Goal: Information Seeking & Learning: Compare options

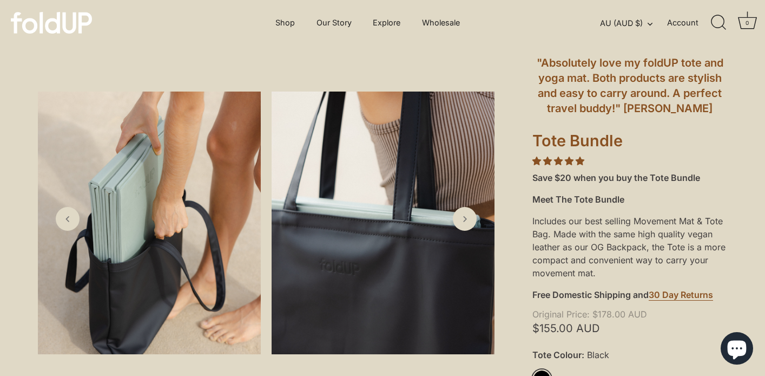
scroll to position [68, 0]
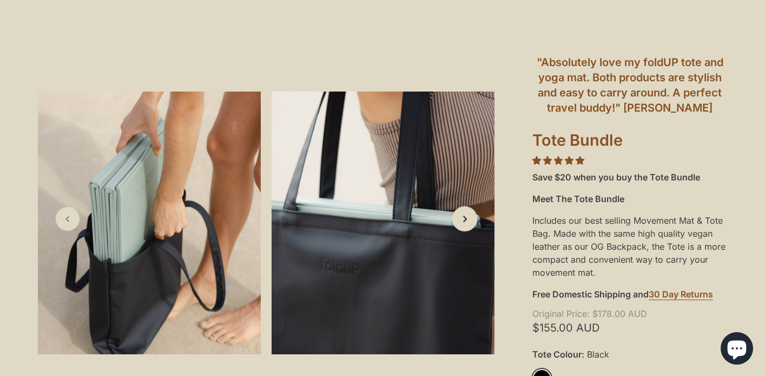
click at [461, 225] on link "Next slide" at bounding box center [465, 218] width 25 height 25
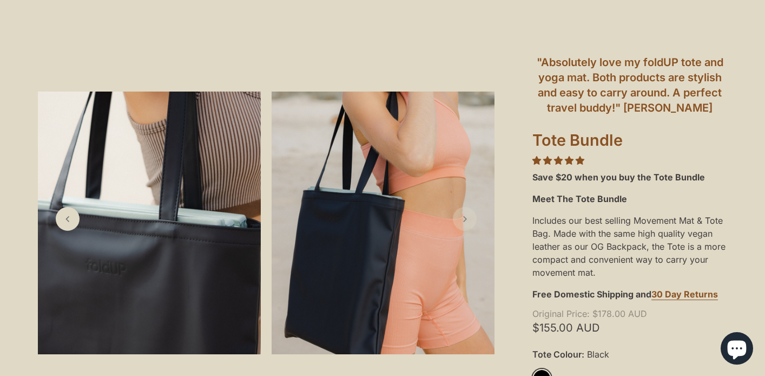
click at [461, 225] on link "Next slide" at bounding box center [465, 219] width 24 height 24
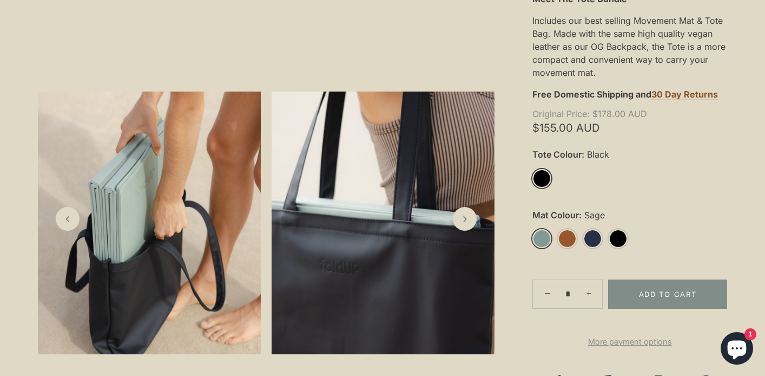
scroll to position [271, 0]
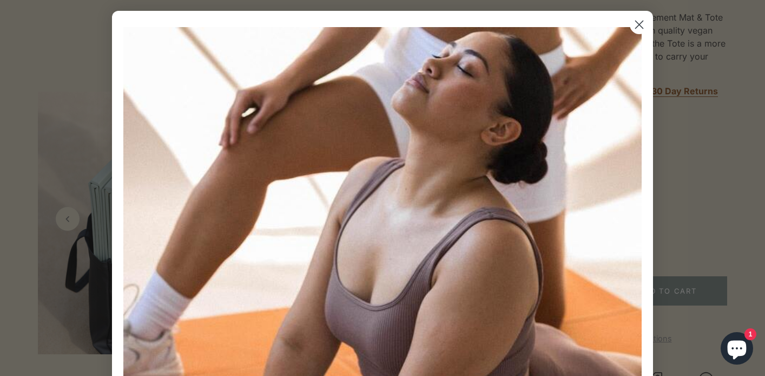
click at [636, 25] on circle "Close dialog" at bounding box center [640, 25] width 18 height 18
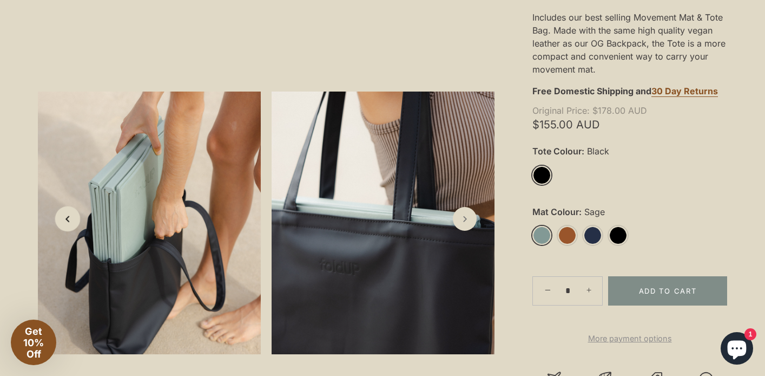
click at [70, 218] on icon "Previous slide" at bounding box center [67, 218] width 11 height 11
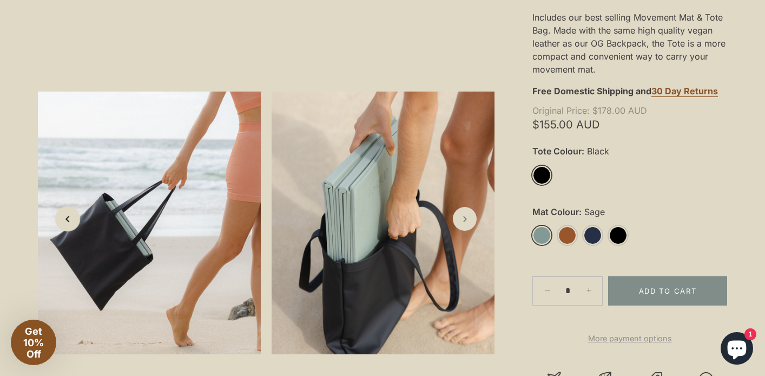
click at [71, 218] on icon "Previous slide" at bounding box center [67, 218] width 11 height 11
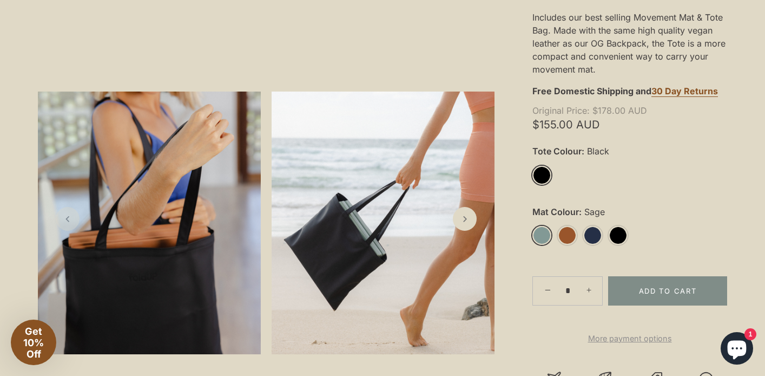
click at [71, 215] on icon "Previous slide" at bounding box center [67, 218] width 11 height 11
click at [559, 235] on link "Rust" at bounding box center [567, 235] width 19 height 19
click at [573, 235] on link "Rust" at bounding box center [567, 235] width 19 height 19
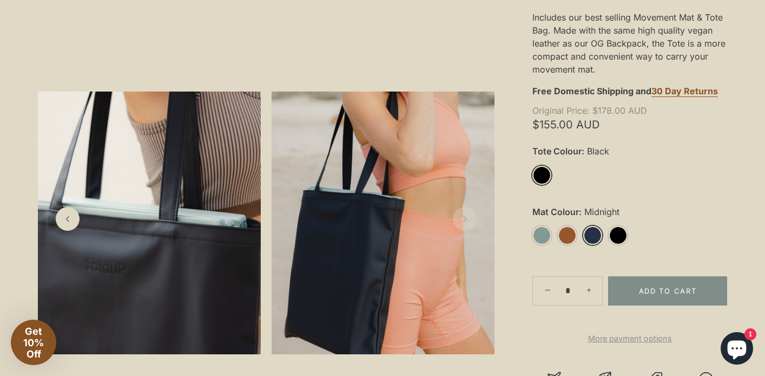
click at [596, 238] on link "Midnight" at bounding box center [593, 235] width 19 height 19
click at [619, 233] on link "Black" at bounding box center [618, 235] width 19 height 19
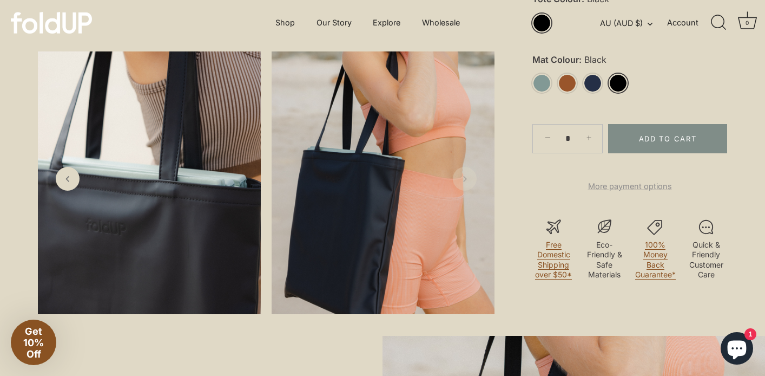
scroll to position [425, 0]
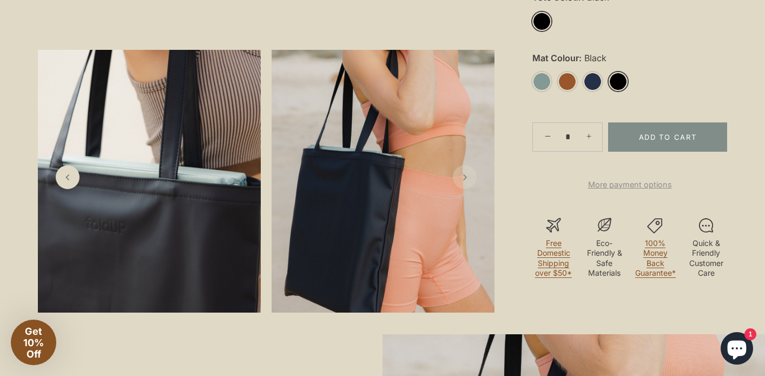
click at [476, 188] on link "Next slide" at bounding box center [465, 177] width 24 height 24
click at [460, 182] on icon "Next slide" at bounding box center [465, 176] width 11 height 11
click at [64, 182] on icon "Previous slide" at bounding box center [67, 176] width 11 height 11
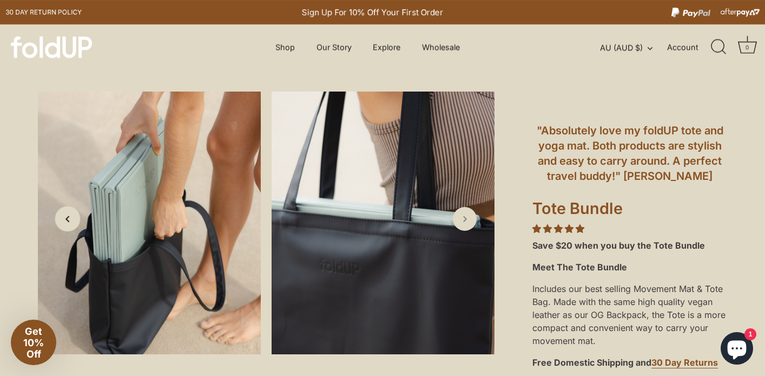
click at [70, 228] on link "Previous slide" at bounding box center [67, 218] width 25 height 25
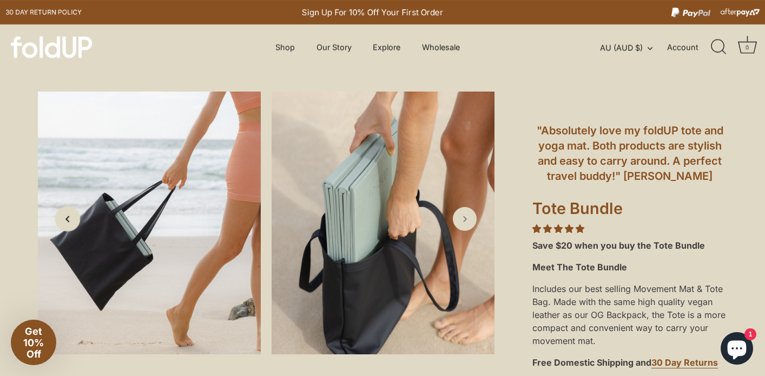
click at [70, 228] on link "Previous slide" at bounding box center [67, 218] width 25 height 25
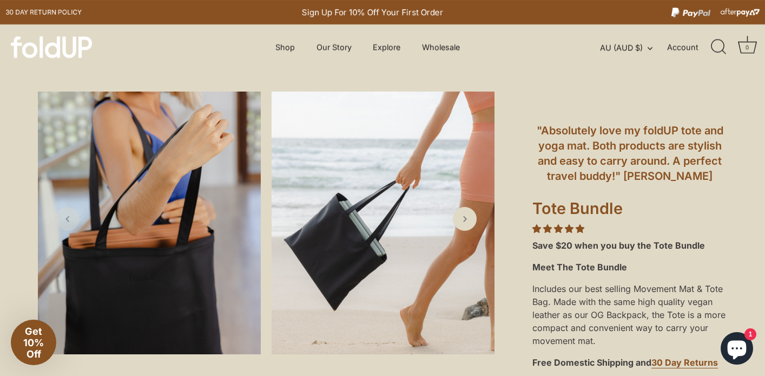
click at [70, 228] on link "Previous slide" at bounding box center [68, 219] width 24 height 24
click at [459, 219] on link "Next slide" at bounding box center [465, 218] width 25 height 25
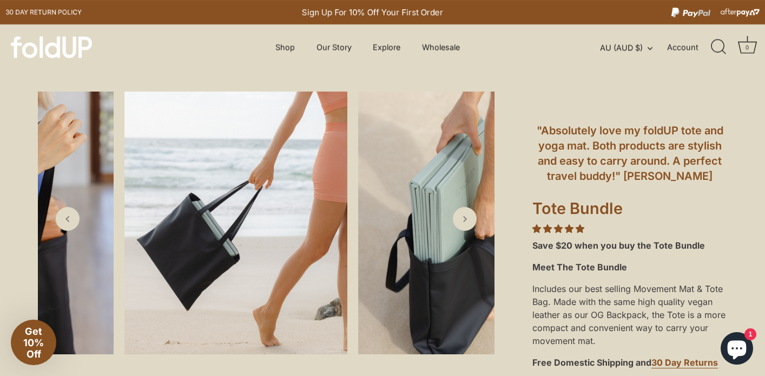
click at [536, 202] on h1 "Tote Bundle" at bounding box center [630, 211] width 195 height 24
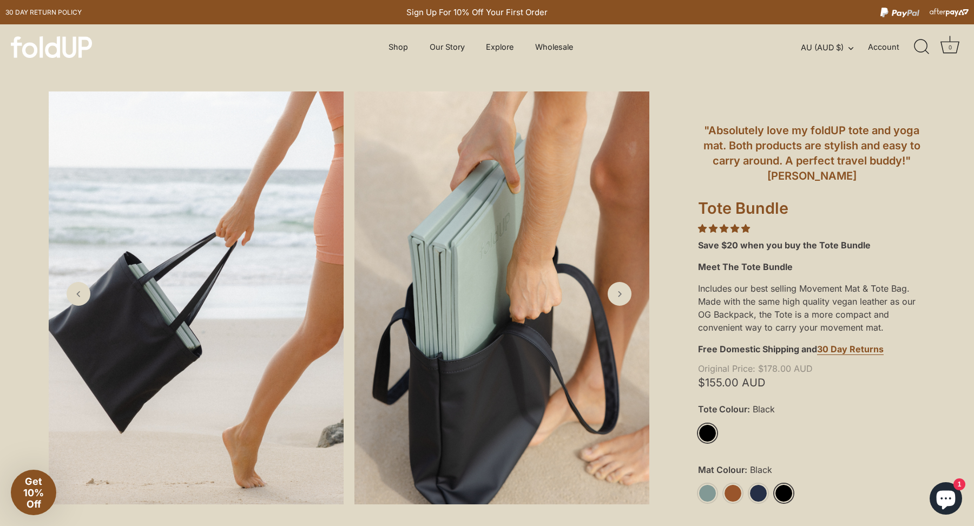
click at [56, 34] on div "Menu Shop Our Story Explore How it works" at bounding box center [487, 46] width 974 height 45
click at [64, 59] on div "Menu Shop Our Story Explore How it works" at bounding box center [487, 46] width 974 height 45
click at [70, 45] on img at bounding box center [51, 47] width 81 height 22
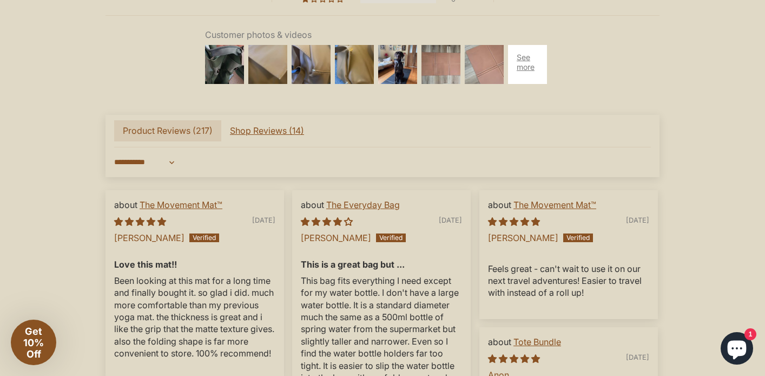
scroll to position [2646, 0]
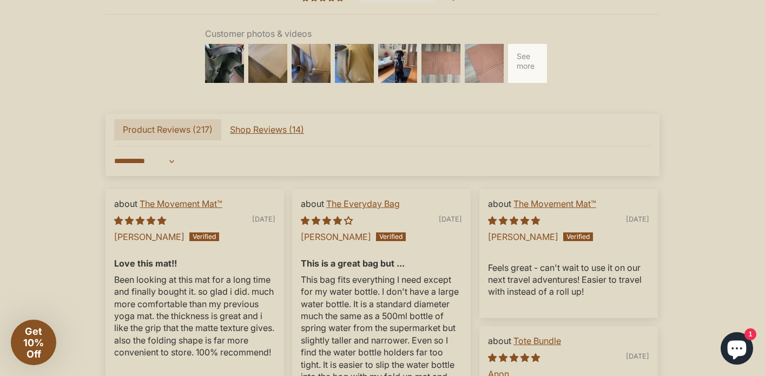
click at [530, 71] on div at bounding box center [527, 63] width 43 height 43
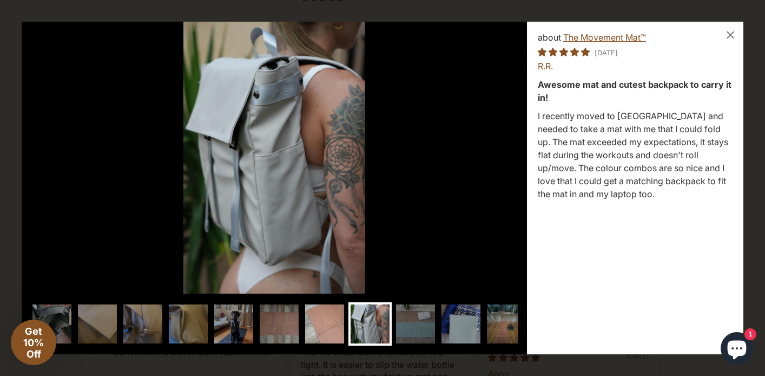
click at [320, 331] on img at bounding box center [324, 323] width 43 height 43
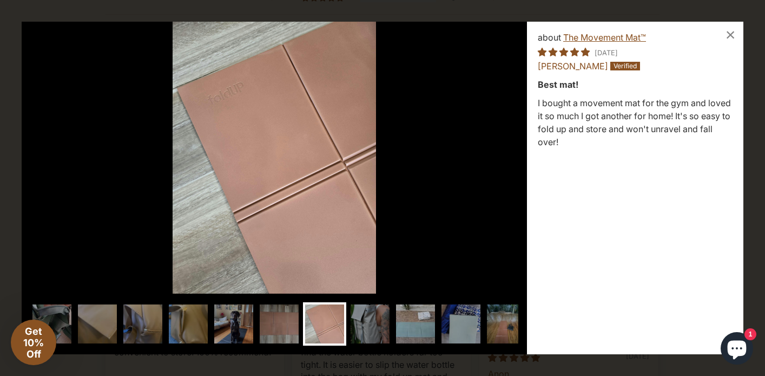
click at [412, 317] on img at bounding box center [415, 323] width 43 height 43
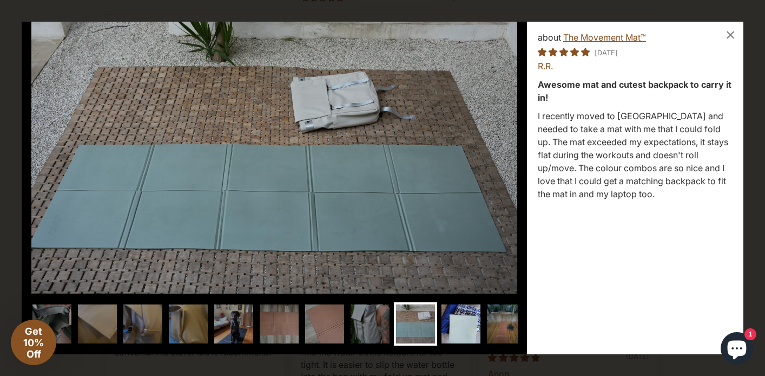
click at [461, 319] on img at bounding box center [461, 323] width 43 height 43
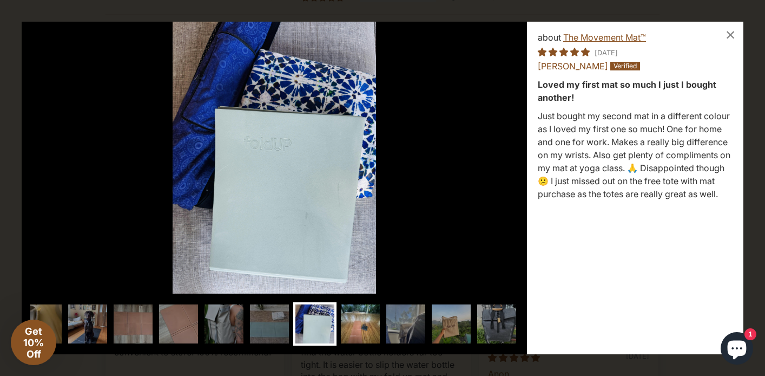
scroll to position [0, 147]
click at [441, 329] on img at bounding box center [451, 323] width 43 height 43
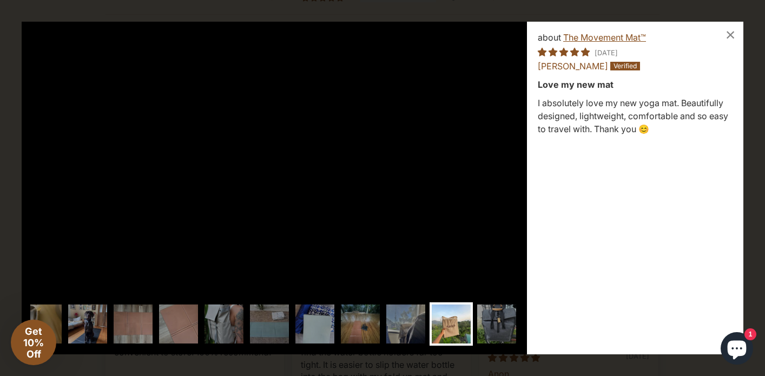
scroll to position [0, 149]
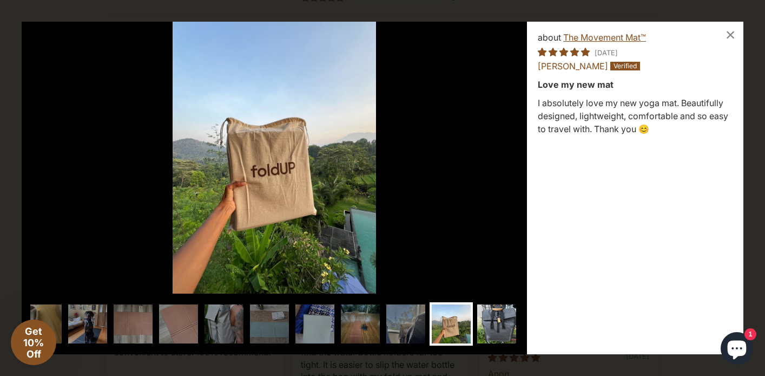
click at [485, 325] on img at bounding box center [496, 323] width 43 height 43
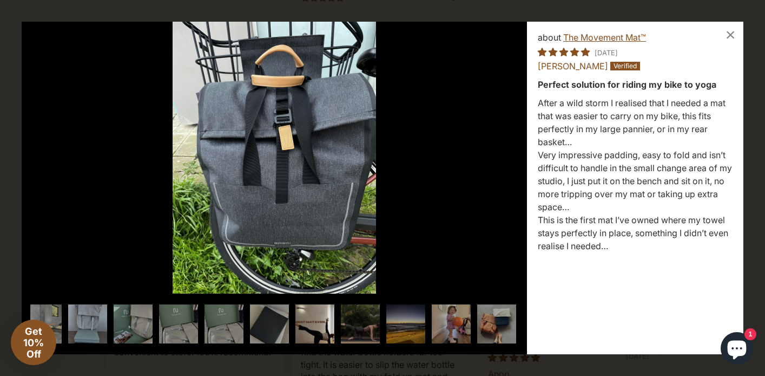
scroll to position [0, 0]
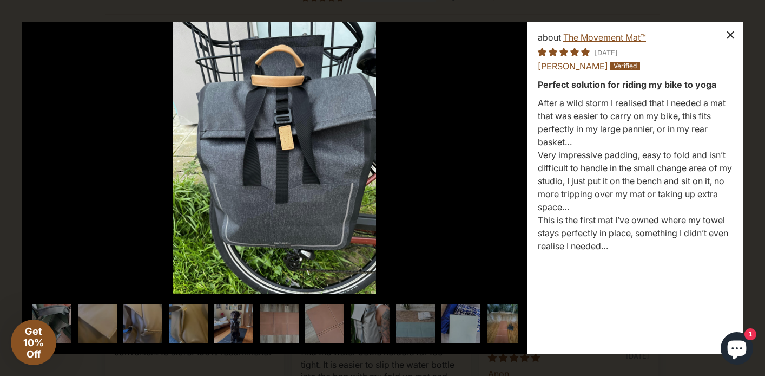
click at [732, 35] on div "×" at bounding box center [731, 35] width 26 height 26
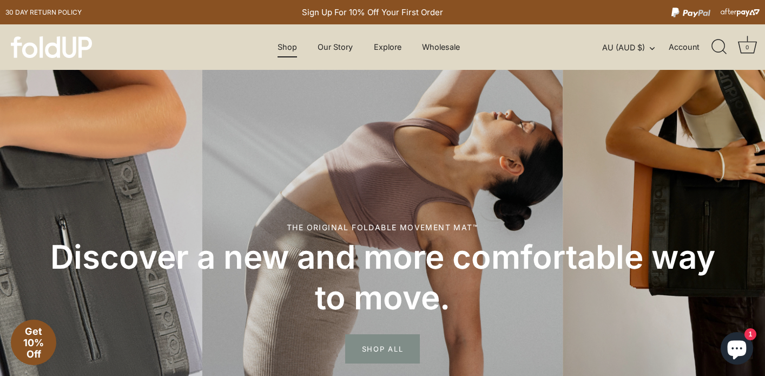
click at [279, 47] on link "Shop" at bounding box center [287, 47] width 38 height 21
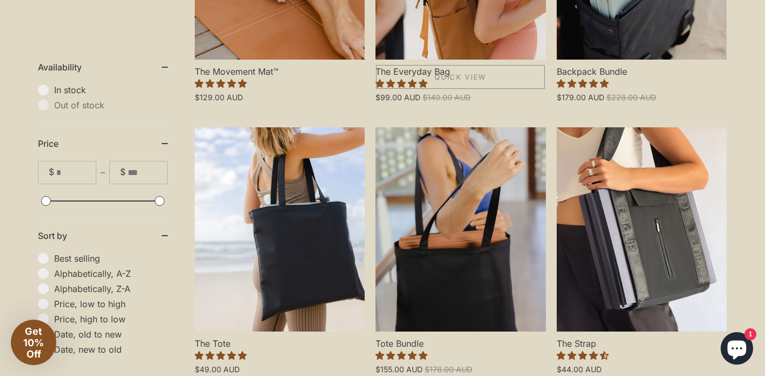
scroll to position [476, 0]
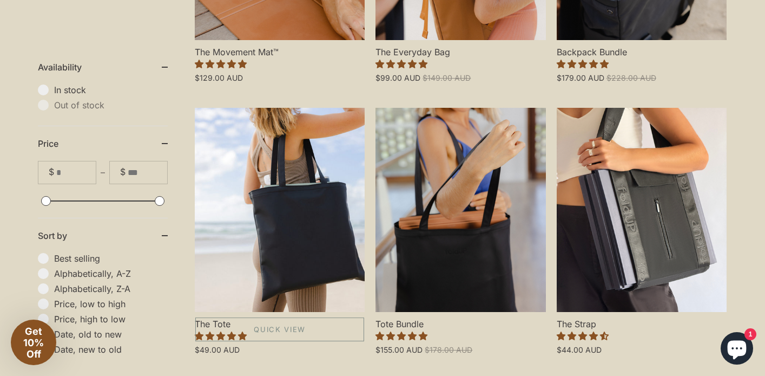
click at [260, 253] on link "The Tote" at bounding box center [280, 210] width 170 height 204
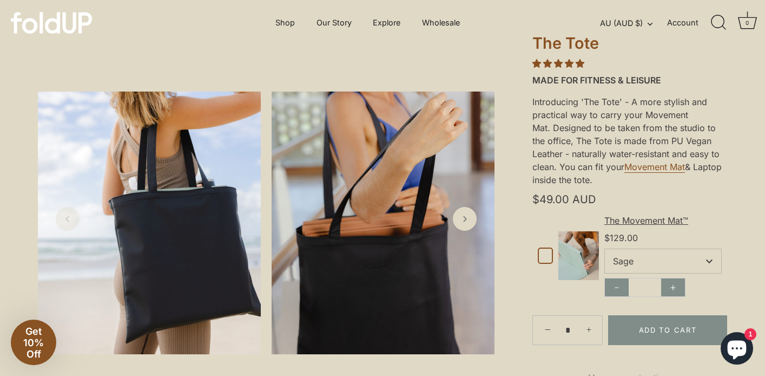
scroll to position [75, 0]
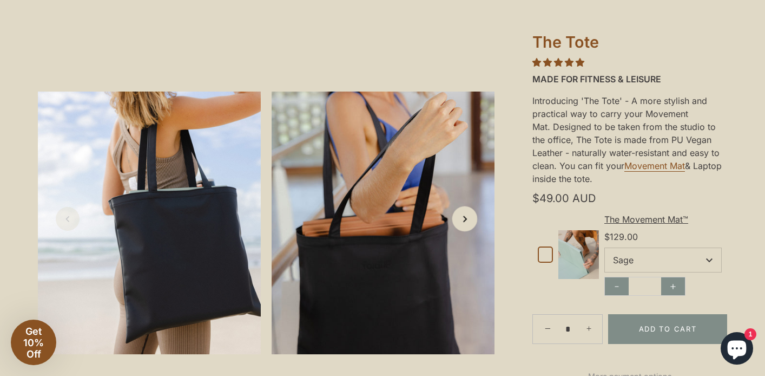
click at [470, 215] on icon "Next slide" at bounding box center [464, 218] width 11 height 11
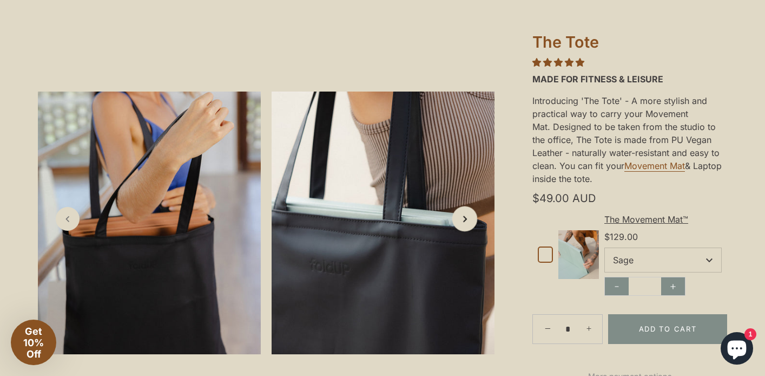
click at [470, 215] on icon "Next slide" at bounding box center [464, 218] width 11 height 11
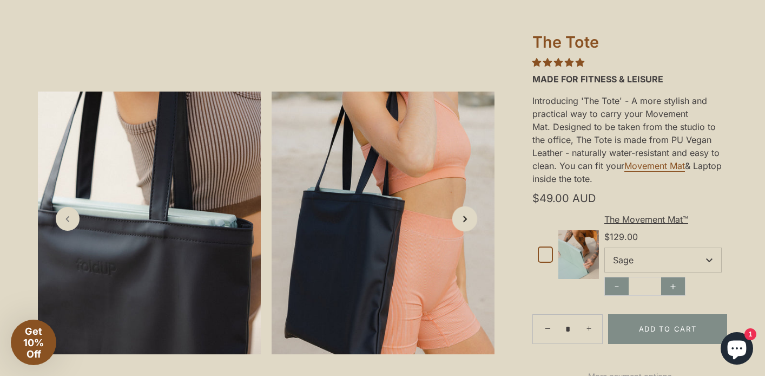
click at [470, 215] on icon "Next slide" at bounding box center [464, 218] width 11 height 11
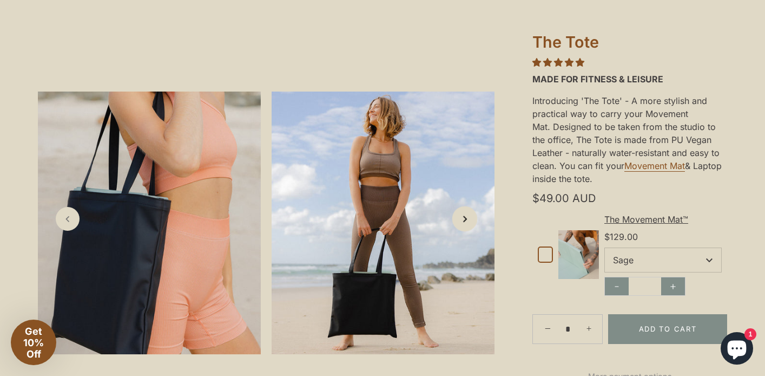
click at [470, 215] on icon "Next slide" at bounding box center [464, 218] width 11 height 11
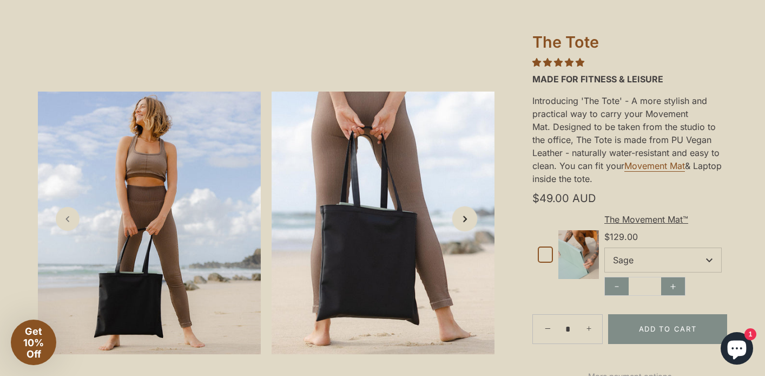
click at [470, 214] on icon "Next slide" at bounding box center [464, 218] width 11 height 11
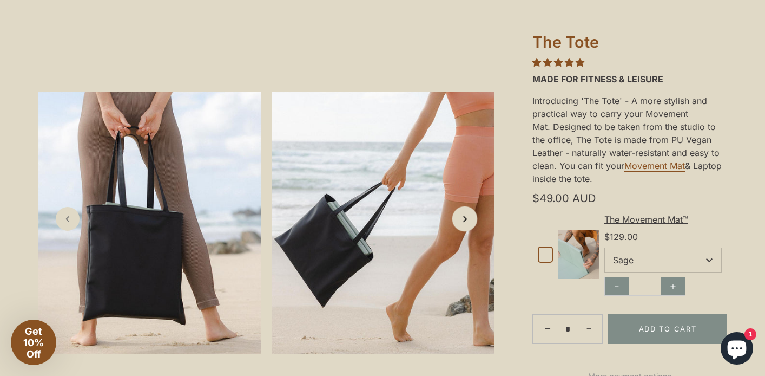
click at [470, 212] on link "Next slide" at bounding box center [465, 218] width 25 height 25
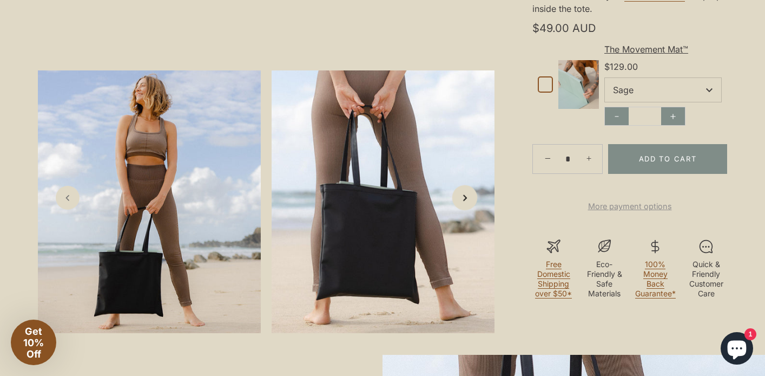
scroll to position [246, 0]
click at [581, 55] on div "The Movement Mat™ $129.00 $129.00 $129.00 $129.00 **** *" at bounding box center [630, 84] width 195 height 94
click at [627, 51] on div "The Movement Mat™" at bounding box center [663, 48] width 117 height 13
click at [625, 47] on div "The Movement Mat™" at bounding box center [663, 48] width 117 height 13
click at [587, 91] on img at bounding box center [579, 84] width 41 height 49
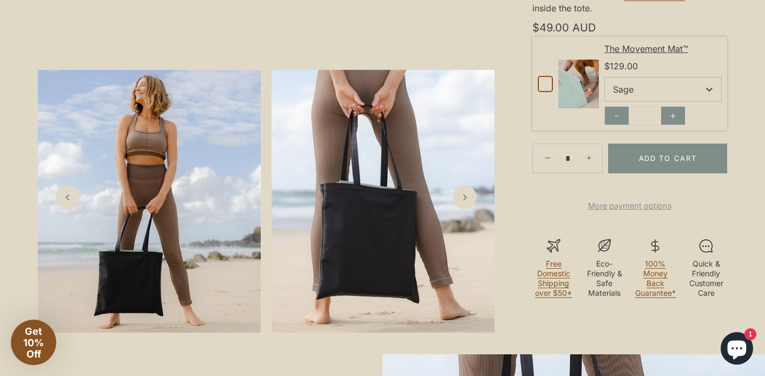
click at [615, 51] on div "The Movement Mat™" at bounding box center [663, 48] width 117 height 13
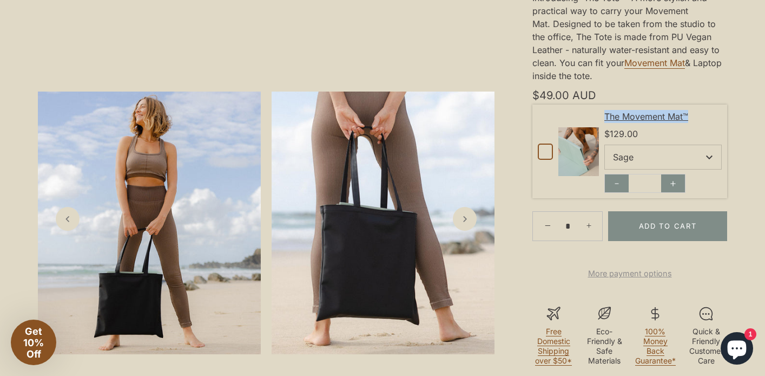
scroll to position [0, 0]
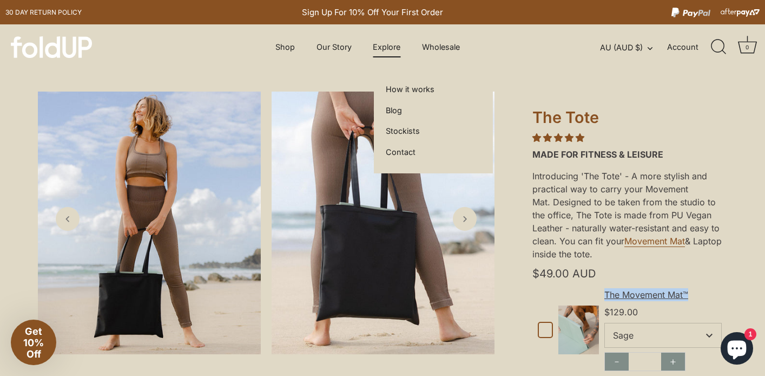
click at [384, 47] on link "Explore" at bounding box center [387, 47] width 47 height 21
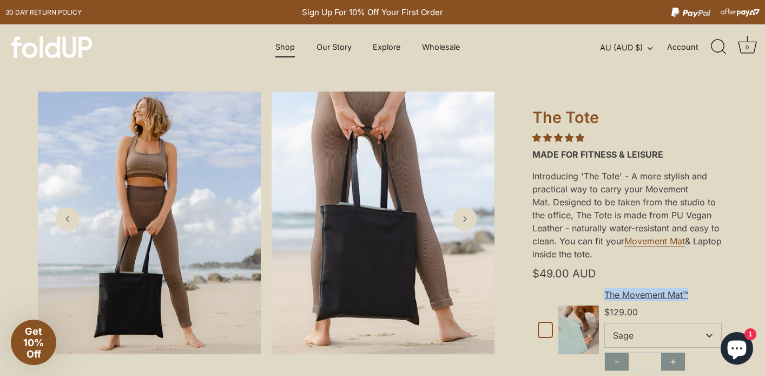
click at [285, 42] on link "Shop" at bounding box center [285, 47] width 38 height 21
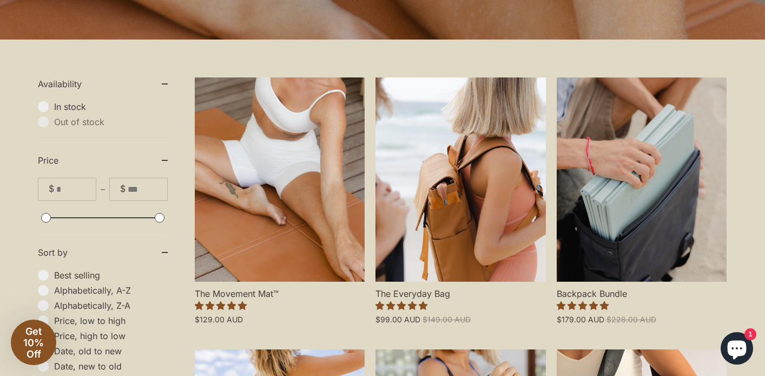
scroll to position [303, 0]
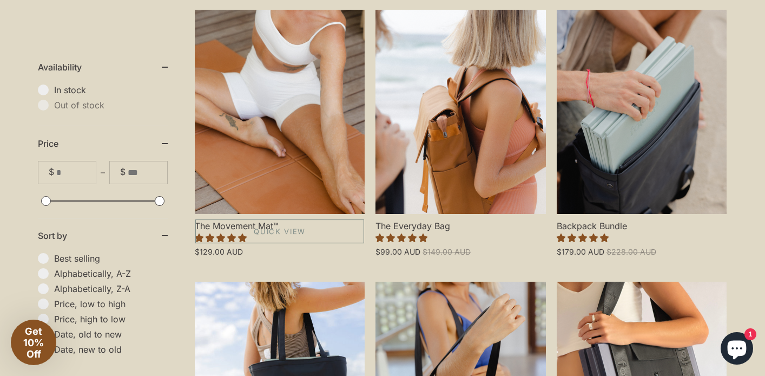
click at [241, 162] on link "The Movement Mat™" at bounding box center [280, 112] width 170 height 204
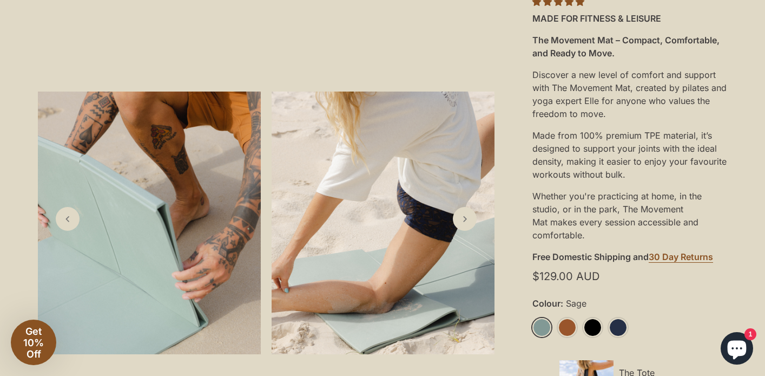
scroll to position [212, 0]
click at [460, 225] on link "Next slide" at bounding box center [465, 218] width 25 height 25
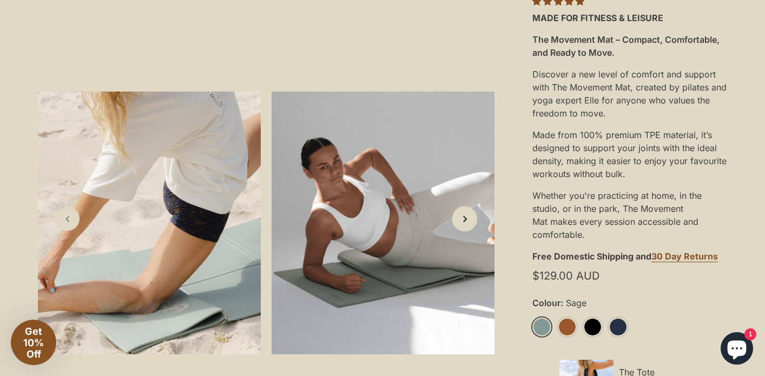
click at [460, 224] on icon "Next slide" at bounding box center [464, 218] width 11 height 11
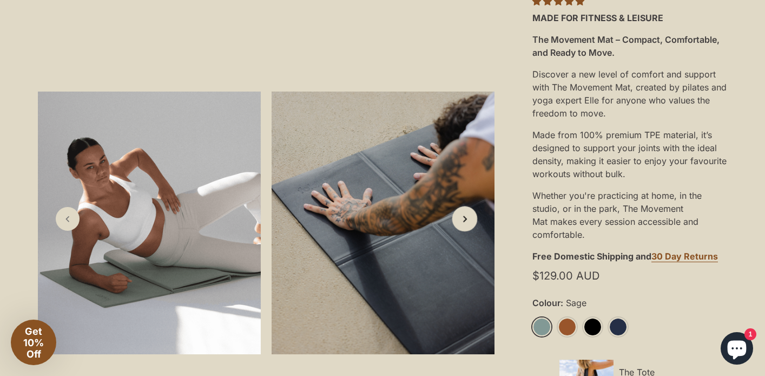
click at [460, 224] on icon "Next slide" at bounding box center [464, 218] width 11 height 11
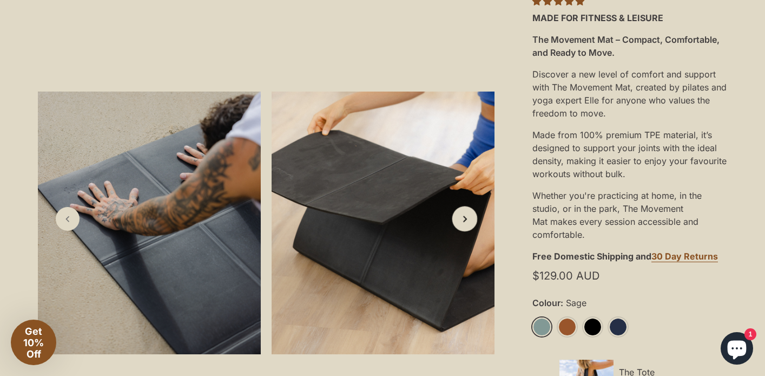
click at [460, 224] on icon "Next slide" at bounding box center [464, 218] width 11 height 11
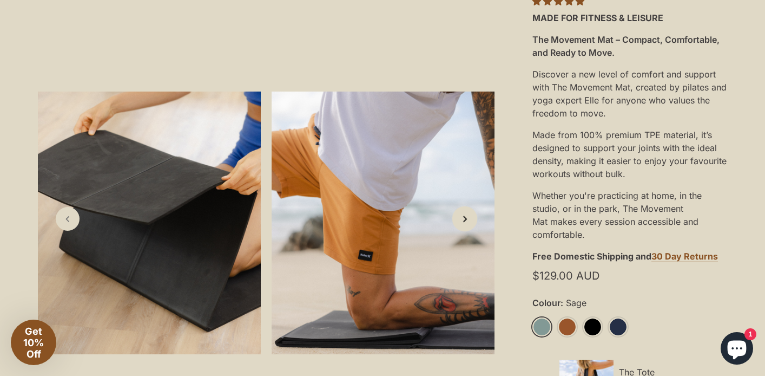
click at [460, 221] on icon "Next slide" at bounding box center [464, 218] width 11 height 11
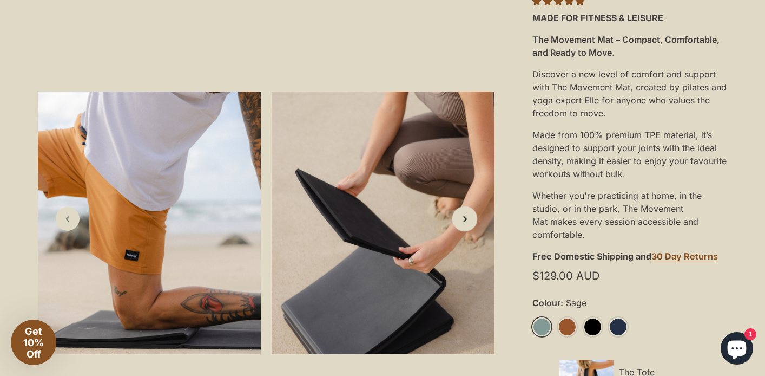
click at [460, 221] on icon "Next slide" at bounding box center [464, 218] width 11 height 11
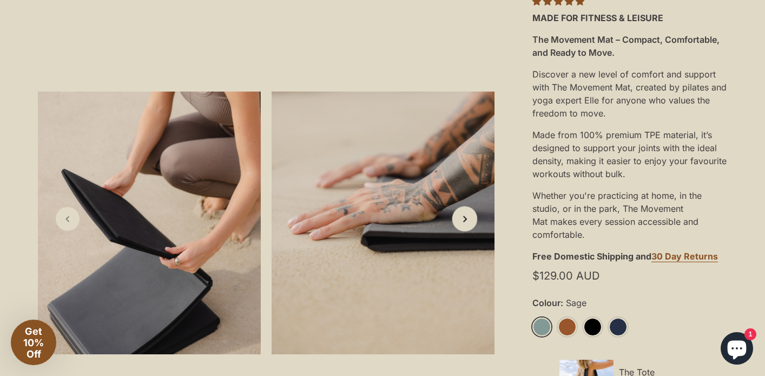
click at [460, 221] on icon "Next slide" at bounding box center [464, 218] width 11 height 11
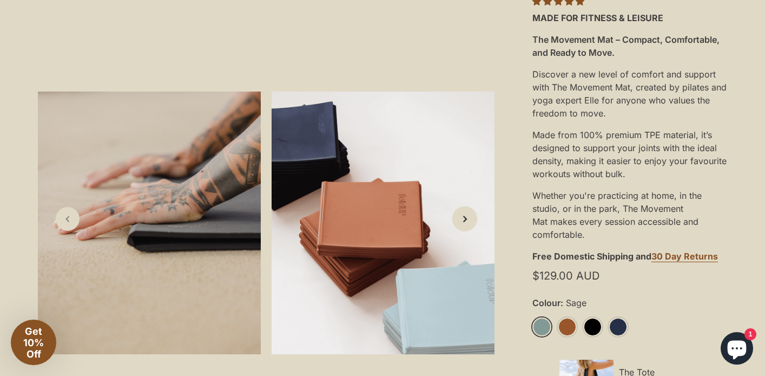
click at [460, 221] on icon "Next slide" at bounding box center [464, 218] width 11 height 11
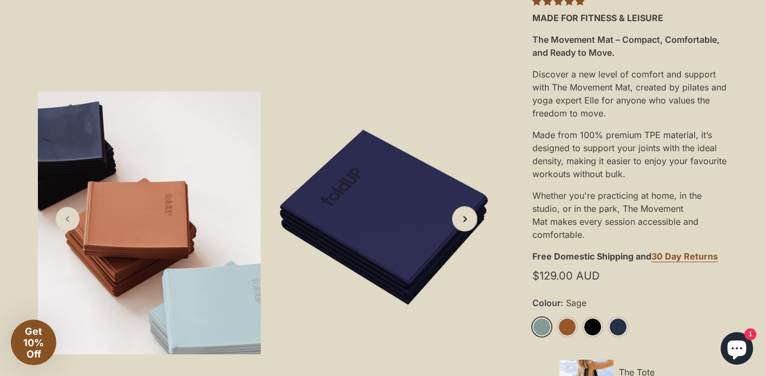
click at [460, 221] on icon "Next slide" at bounding box center [464, 218] width 11 height 11
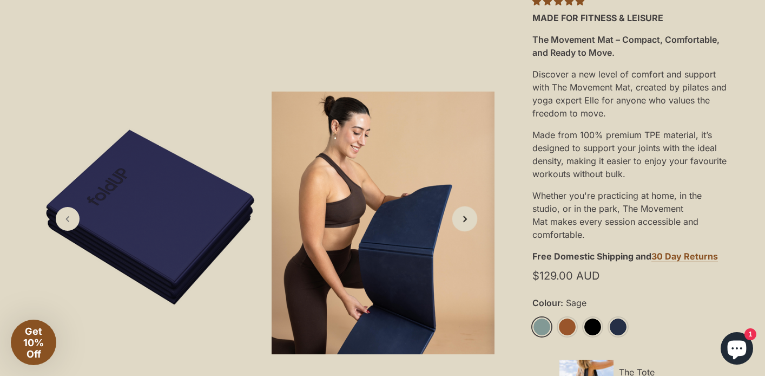
click at [460, 219] on icon "Next slide" at bounding box center [464, 218] width 11 height 11
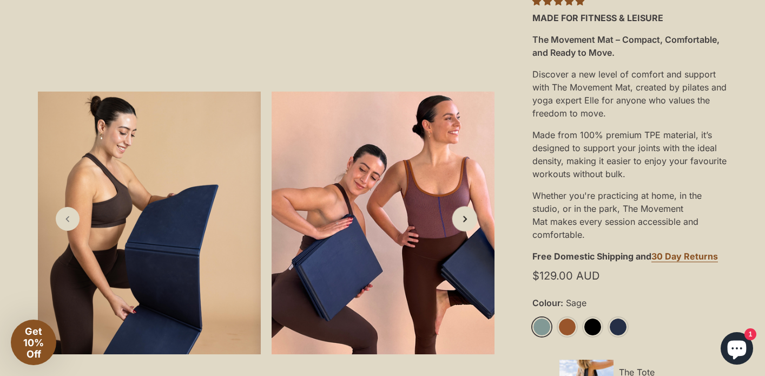
click at [460, 219] on icon "Next slide" at bounding box center [464, 218] width 11 height 11
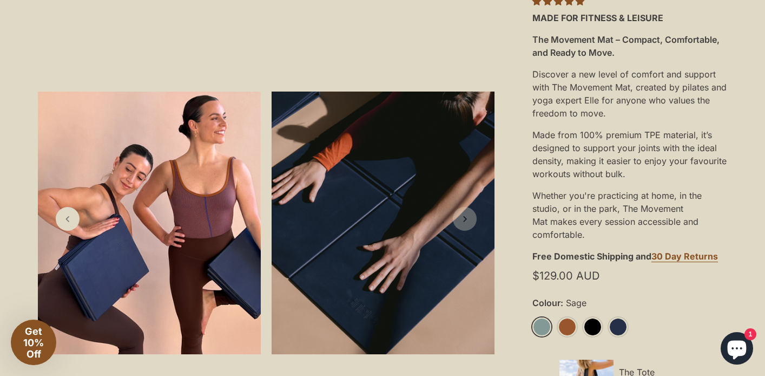
click at [460, 219] on icon "Next slide" at bounding box center [465, 218] width 11 height 11
click at [58, 211] on link "Previous slide" at bounding box center [67, 218] width 25 height 25
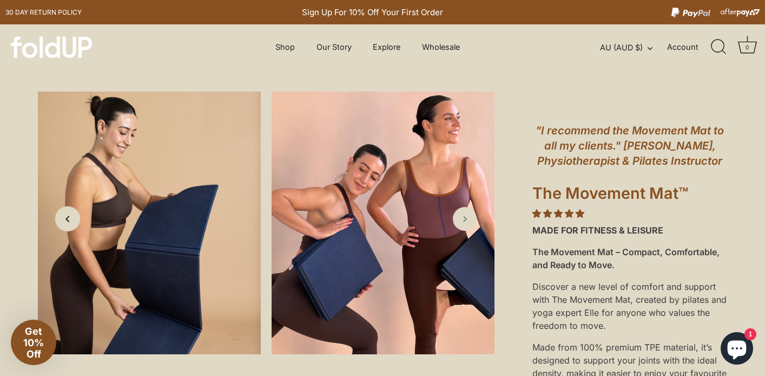
click at [69, 227] on link "Previous slide" at bounding box center [67, 218] width 25 height 25
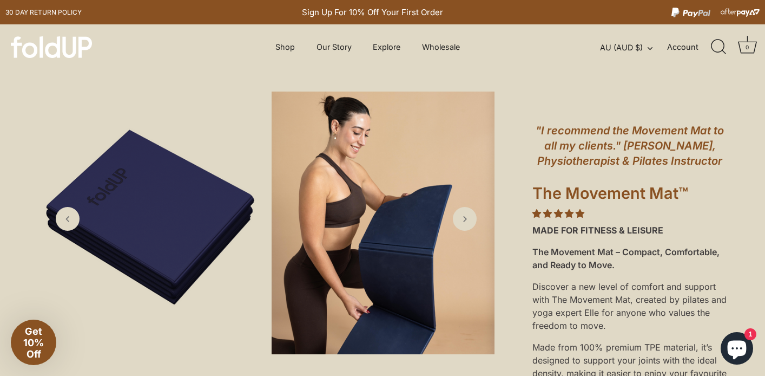
click at [78, 252] on img at bounding box center [149, 222] width 223 height 263
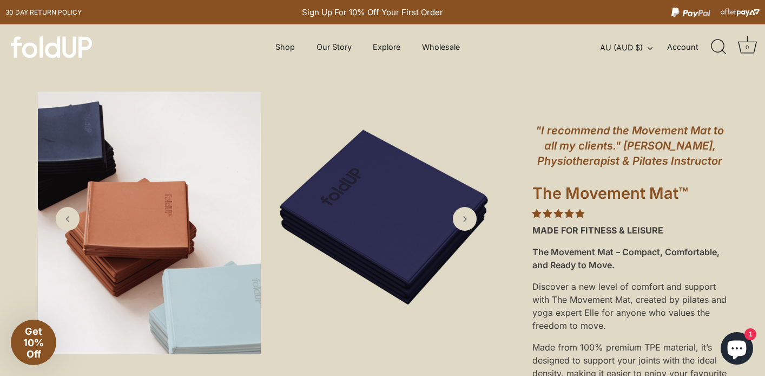
click at [370, 205] on img at bounding box center [383, 222] width 223 height 263
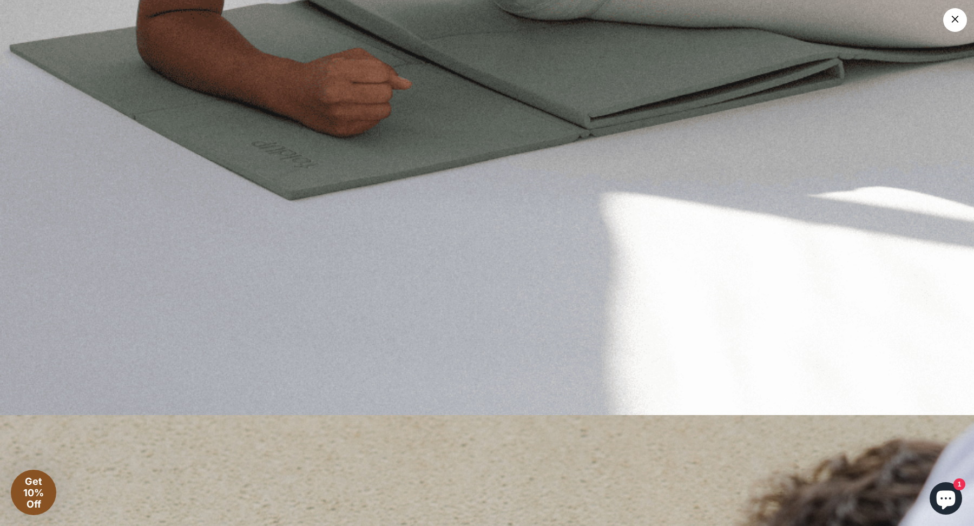
scroll to position [14119, 0]
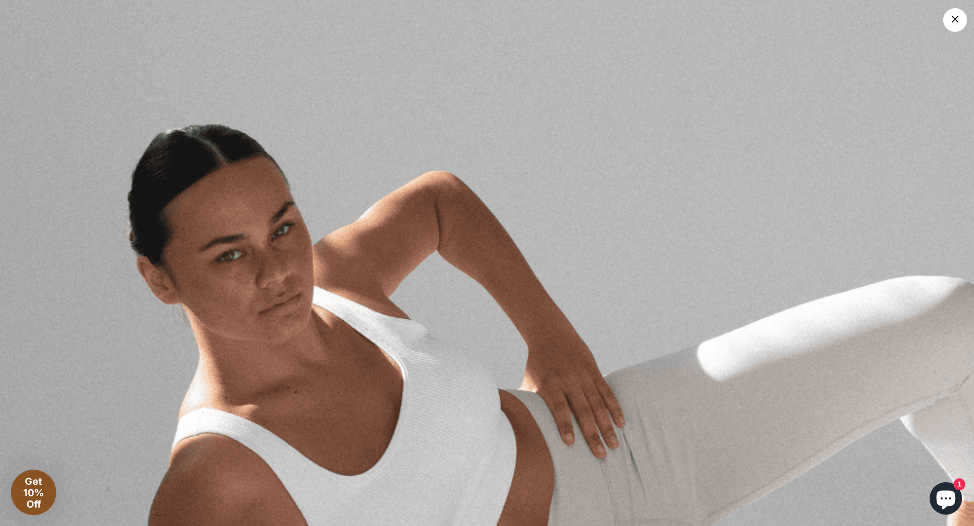
scroll to position [168, 0]
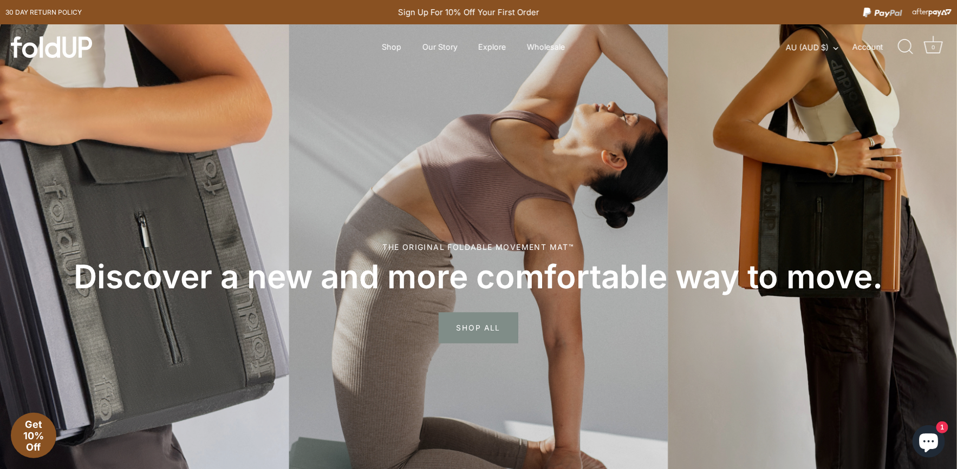
click at [487, 328] on span "SHOP ALL" at bounding box center [479, 328] width 80 height 31
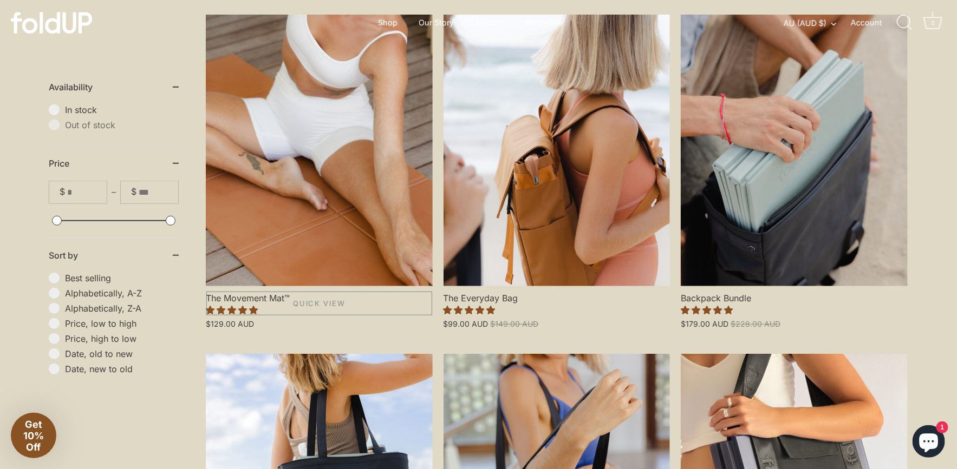
scroll to position [212, 0]
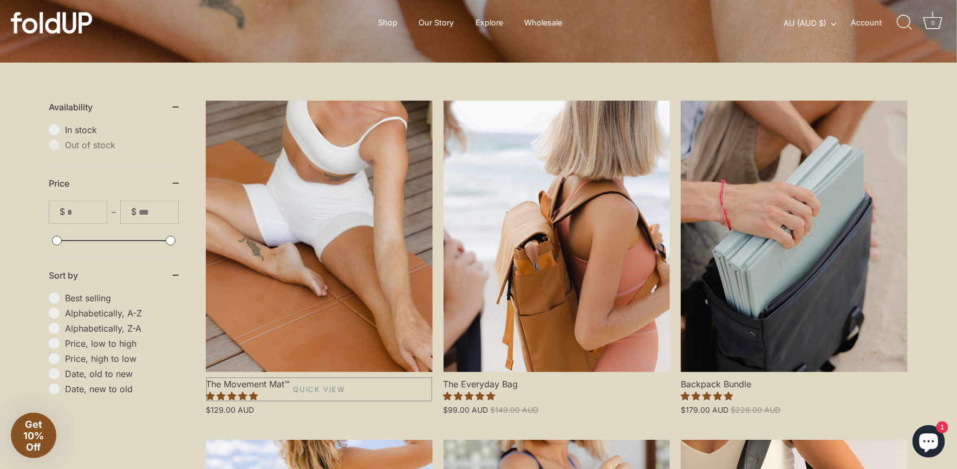
click at [369, 297] on link "The Movement Mat™" at bounding box center [319, 237] width 227 height 272
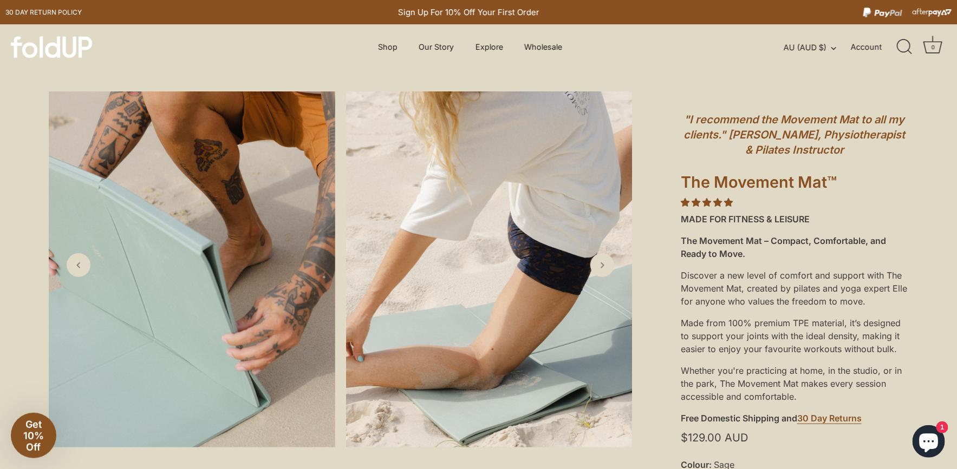
scroll to position [10, 0]
click at [605, 268] on icon "Next slide" at bounding box center [601, 264] width 11 height 11
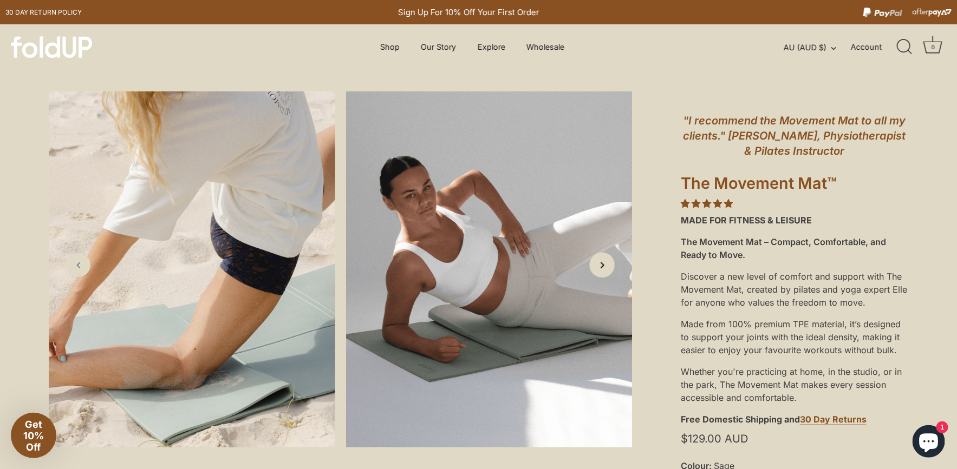
click at [605, 268] on icon "Next slide" at bounding box center [601, 264] width 11 height 11
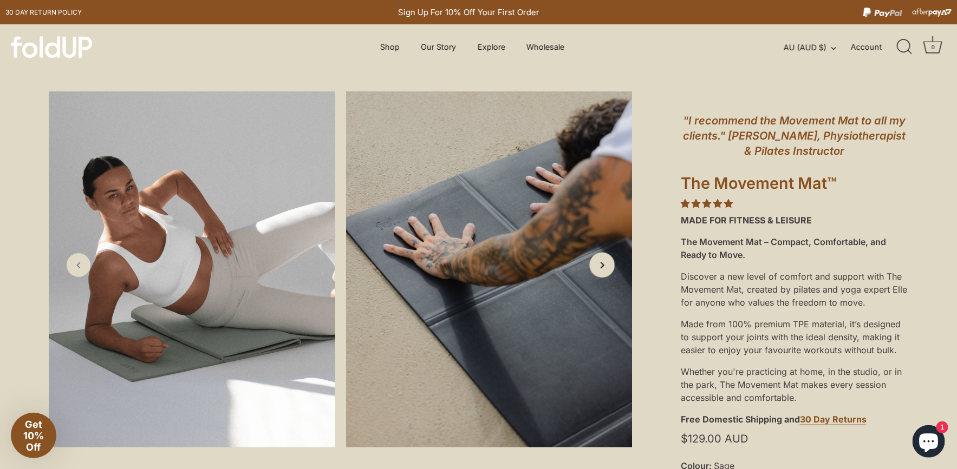
click at [605, 268] on icon "Next slide" at bounding box center [601, 264] width 11 height 11
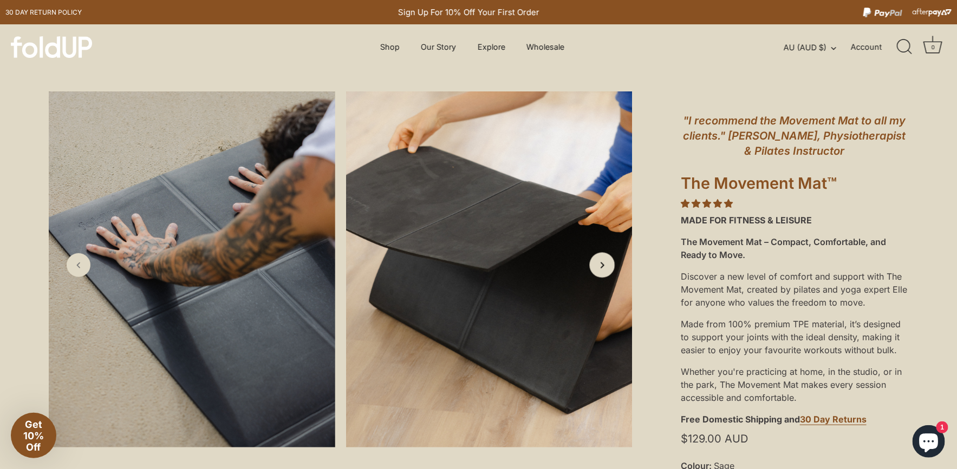
click at [605, 268] on icon "Next slide" at bounding box center [601, 264] width 11 height 11
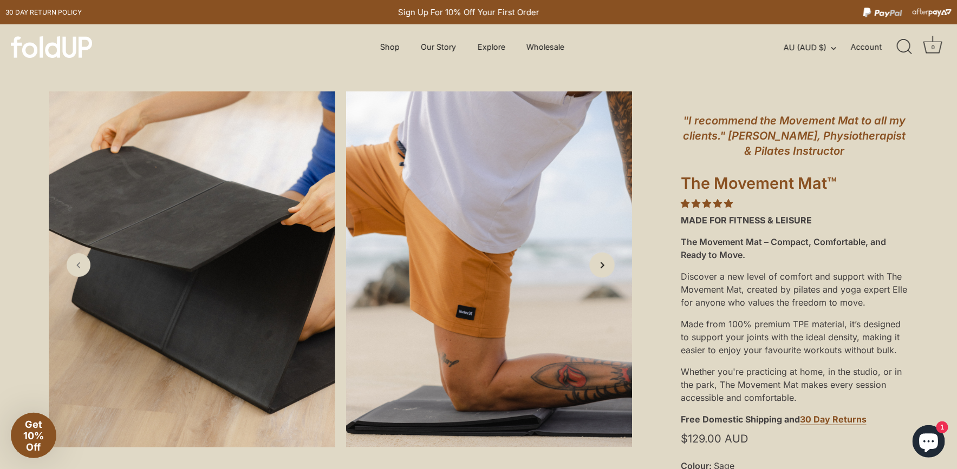
click at [605, 269] on icon "Next slide" at bounding box center [601, 264] width 11 height 11
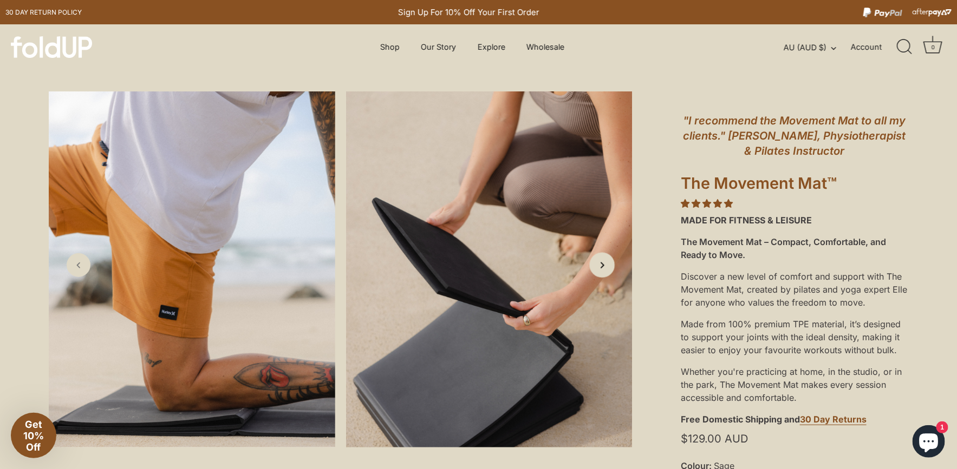
click at [605, 269] on icon "Next slide" at bounding box center [601, 264] width 11 height 11
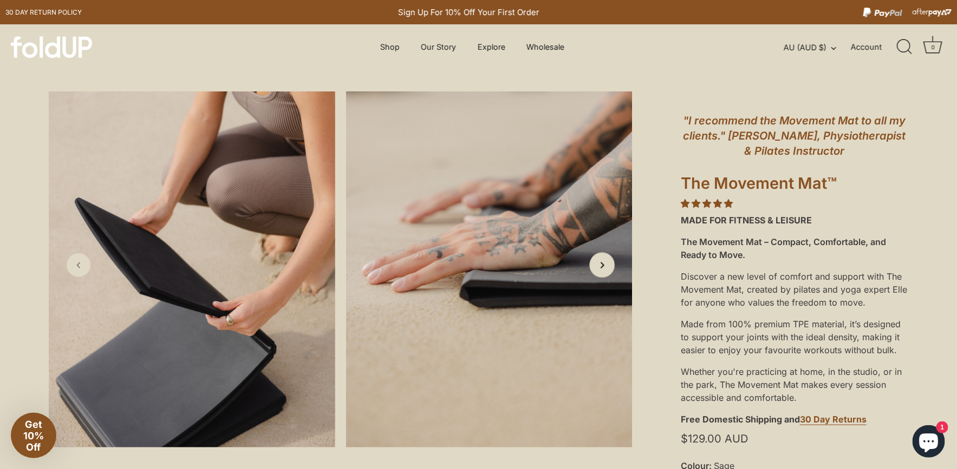
click at [605, 270] on icon "Next slide" at bounding box center [601, 264] width 11 height 11
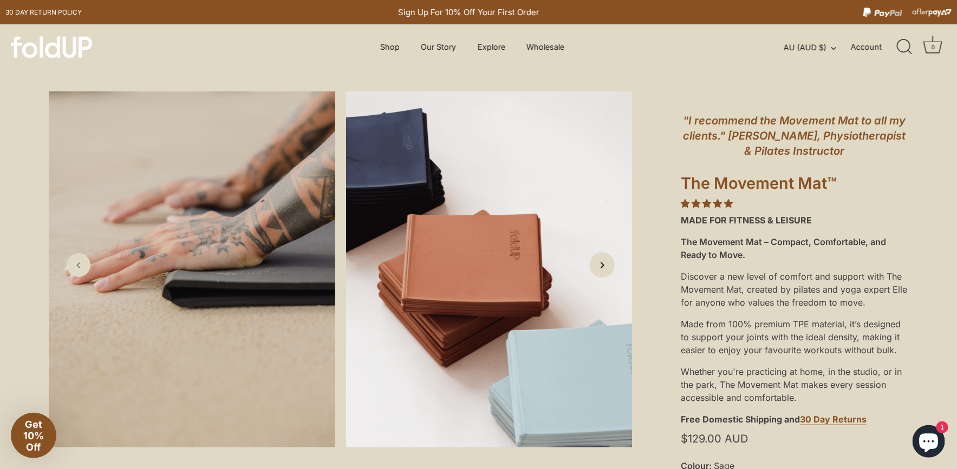
click at [605, 270] on icon "Next slide" at bounding box center [601, 264] width 11 height 11
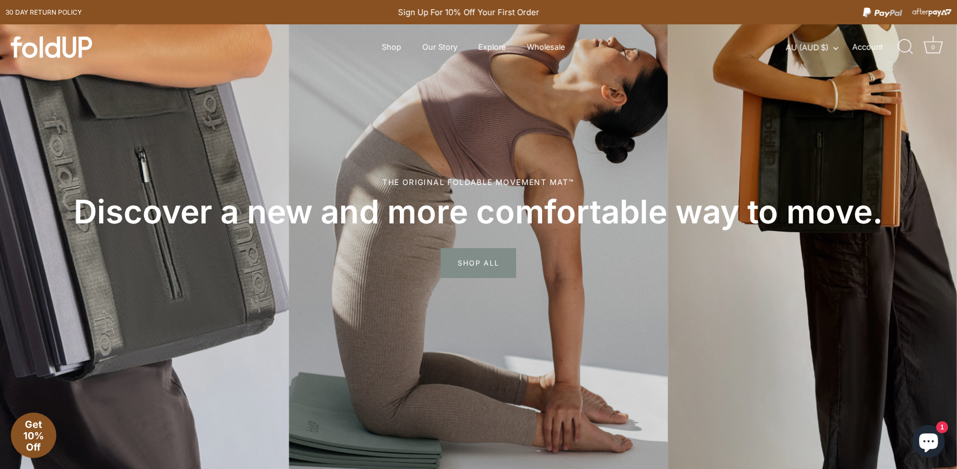
scroll to position [66, 0]
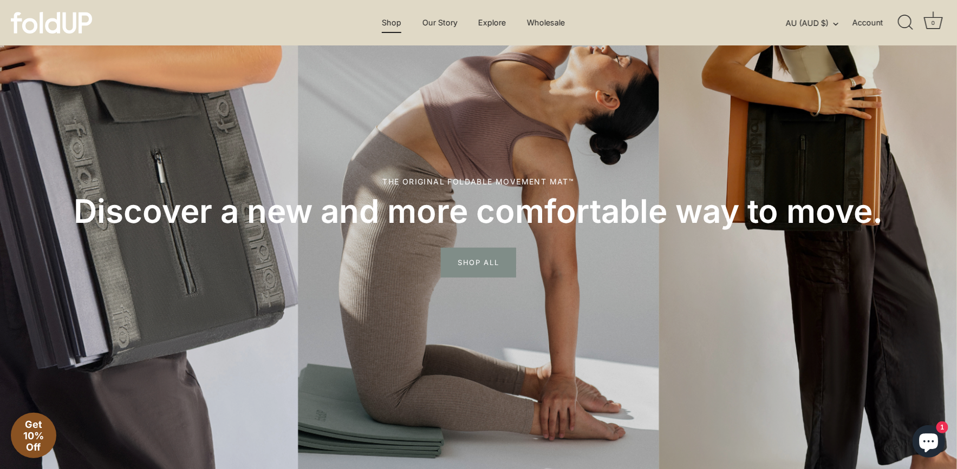
click at [389, 24] on link "Shop" at bounding box center [391, 22] width 38 height 21
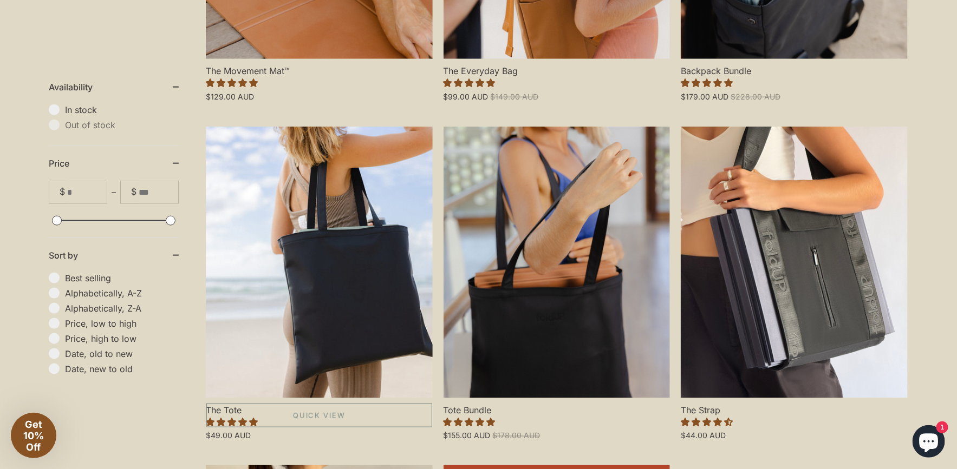
scroll to position [526, 0]
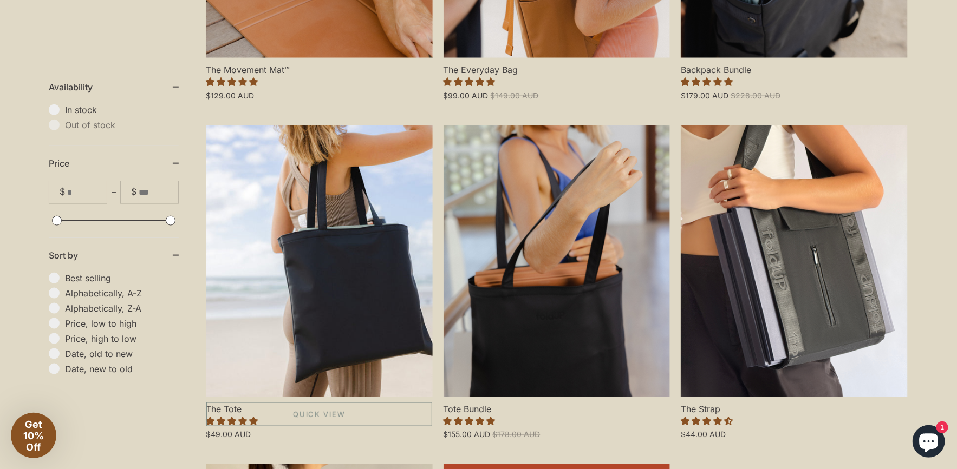
click at [315, 296] on link "The Tote" at bounding box center [319, 262] width 227 height 272
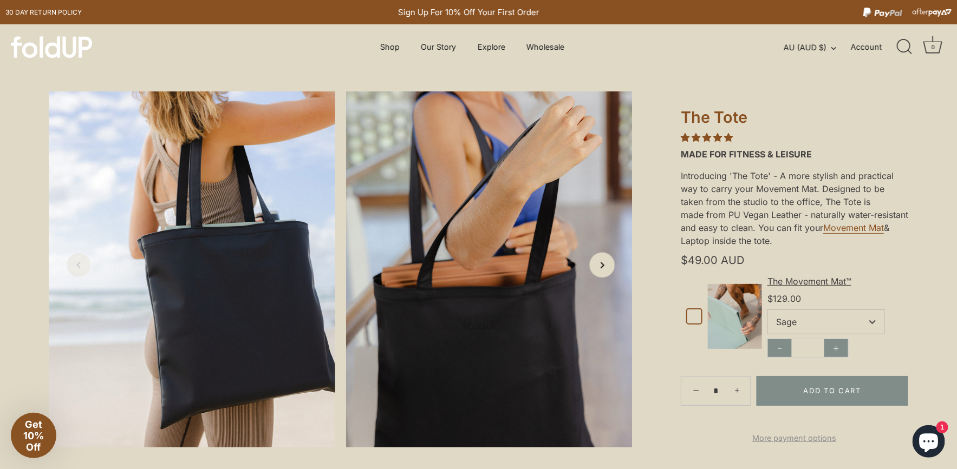
click at [603, 268] on icon "Next slide" at bounding box center [601, 264] width 11 height 11
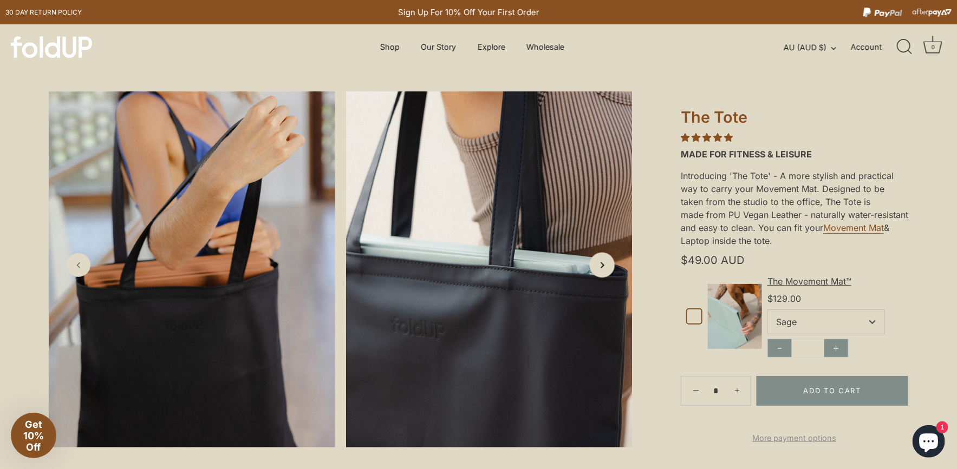
click at [603, 267] on icon "Next slide" at bounding box center [601, 264] width 11 height 11
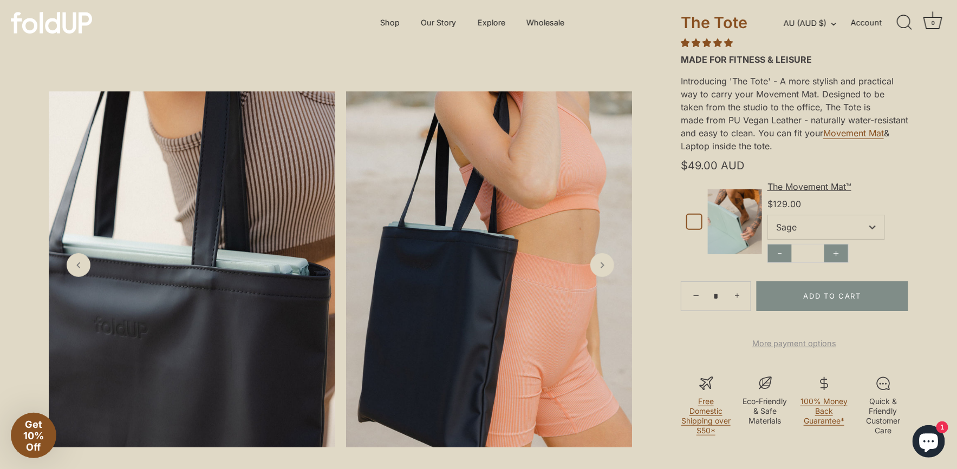
scroll to position [93, 0]
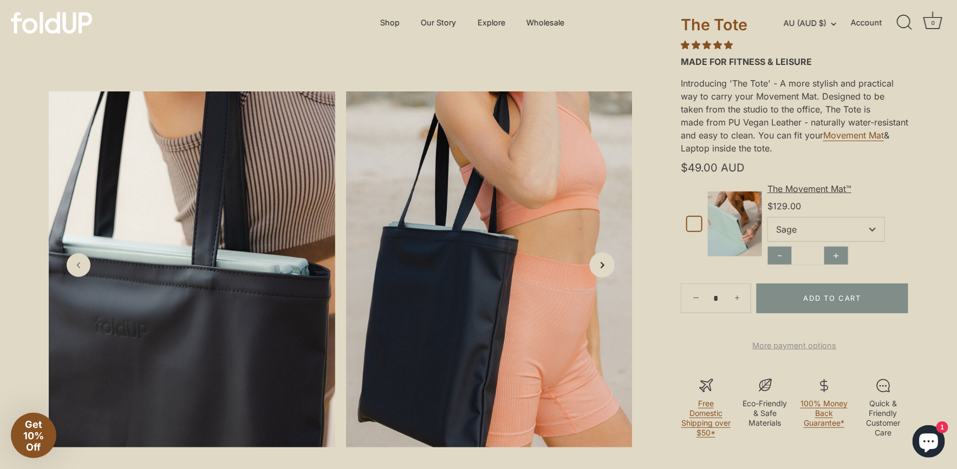
click at [595, 268] on link "Next slide" at bounding box center [602, 265] width 25 height 25
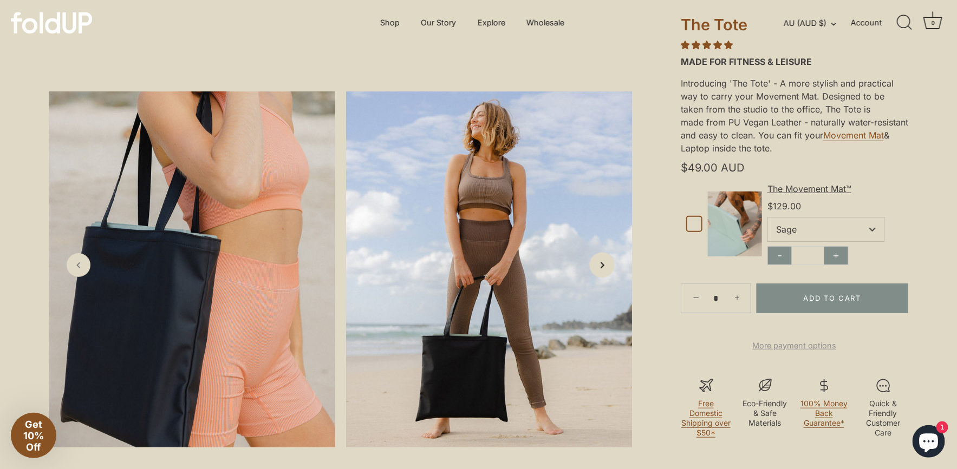
click at [595, 268] on link "Next slide" at bounding box center [602, 265] width 25 height 25
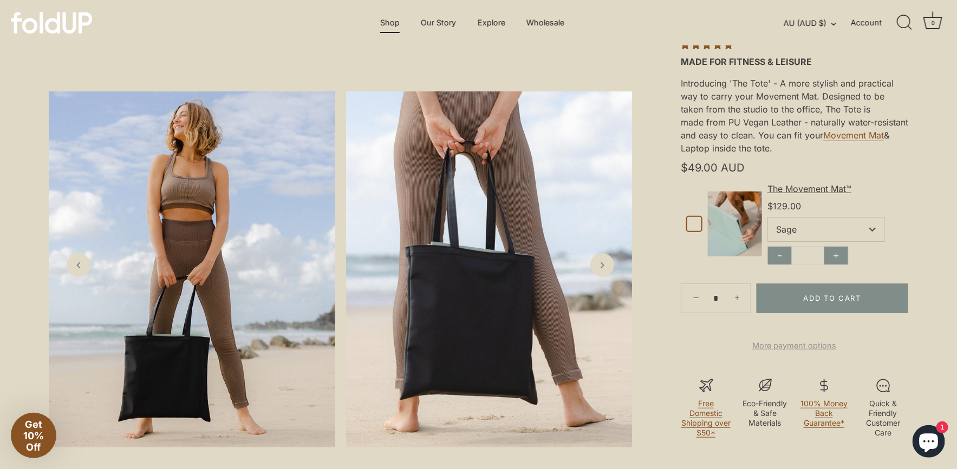
click at [395, 26] on link "Shop" at bounding box center [390, 22] width 38 height 21
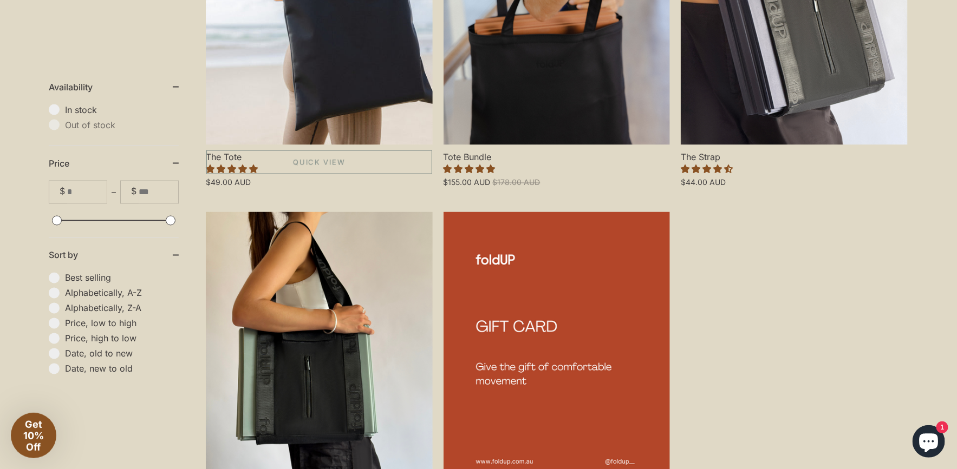
scroll to position [787, 0]
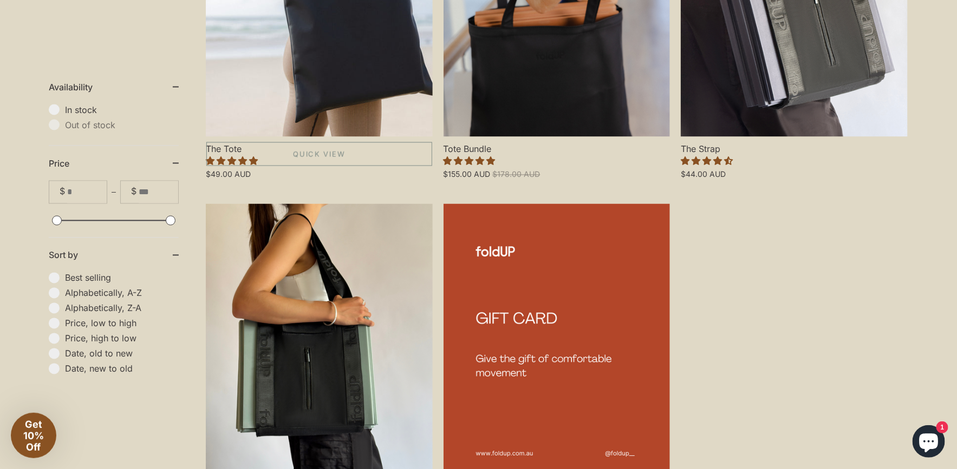
click at [385, 95] on link "The Tote" at bounding box center [319, 1] width 227 height 272
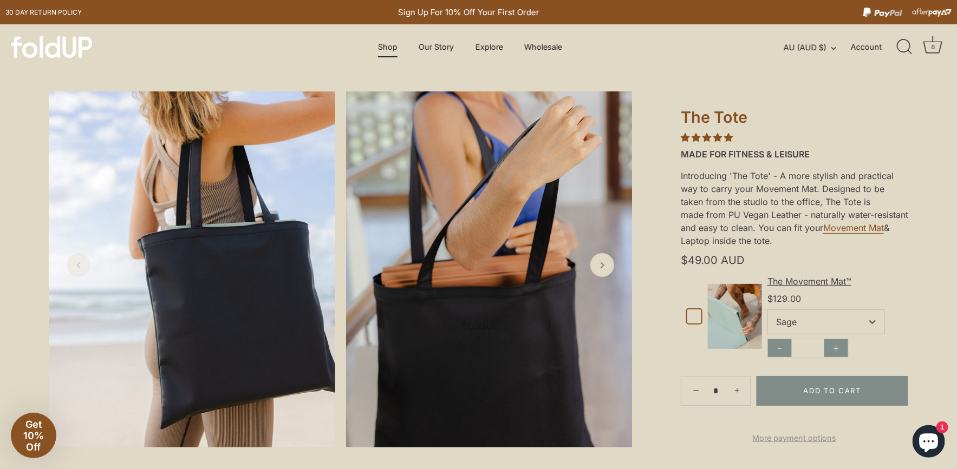
click at [390, 51] on link "Shop" at bounding box center [388, 47] width 38 height 21
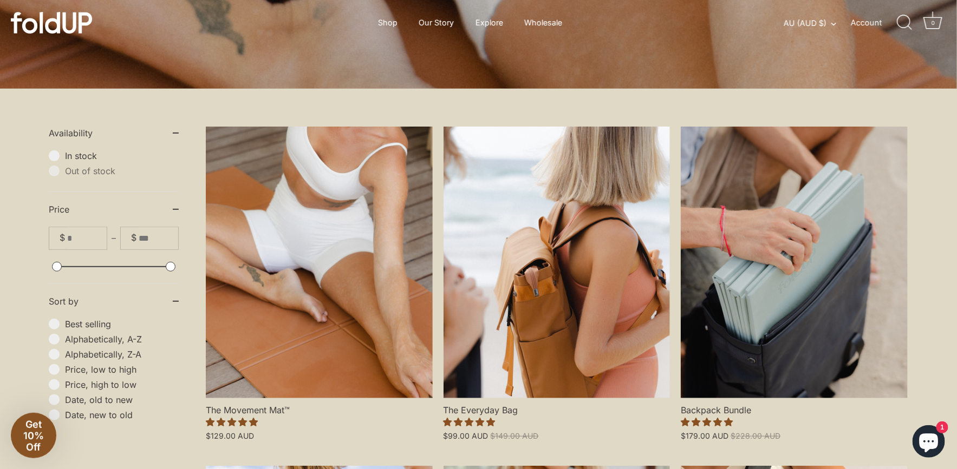
scroll to position [187, 0]
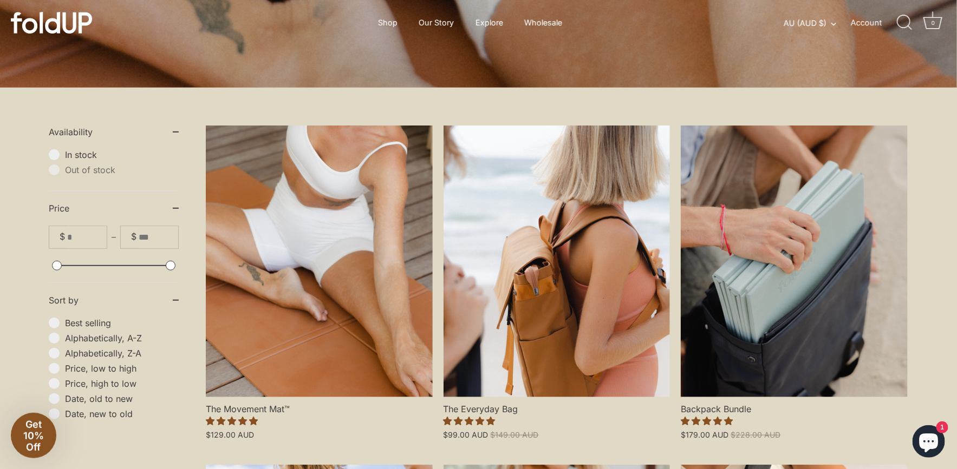
click at [322, 302] on link "The Movement Mat™" at bounding box center [319, 262] width 227 height 272
